Goal: Task Accomplishment & Management: Manage account settings

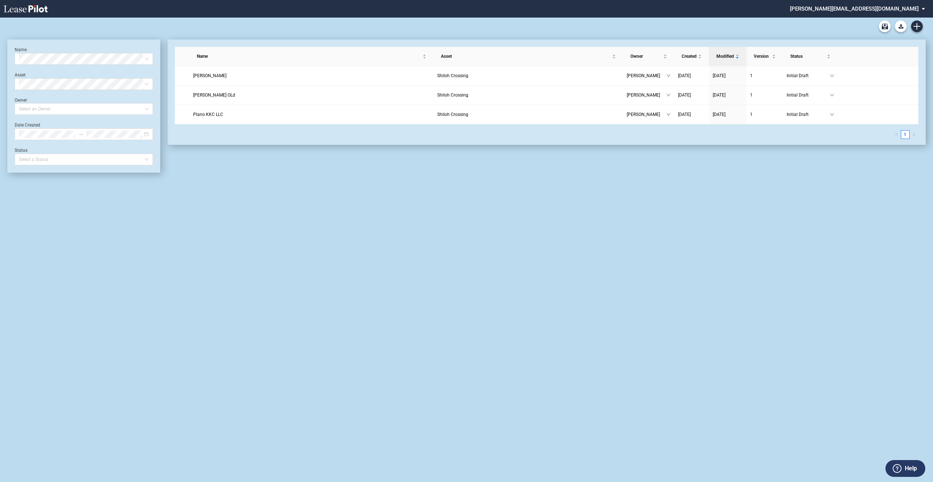
click at [745, 270] on div "Name Select name Asset Select Asset Owner Select an Owner Date Created Status S…" at bounding box center [466, 250] width 933 height 465
click at [922, 8] on md-select "[PERSON_NAME][EMAIL_ADDRESS][DOMAIN_NAME] Change Password 2-Factor Authenticati…" at bounding box center [860, 8] width 142 height 16
click at [881, 41] on md-option "Sign Out" at bounding box center [875, 43] width 70 height 12
